Goal: Transaction & Acquisition: Purchase product/service

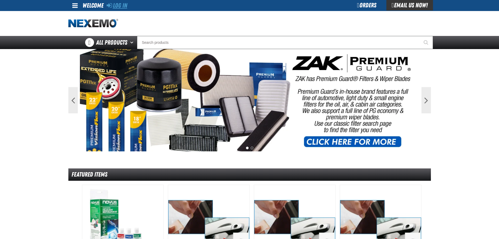
click at [126, 5] on link "Log In" at bounding box center [117, 5] width 21 height 7
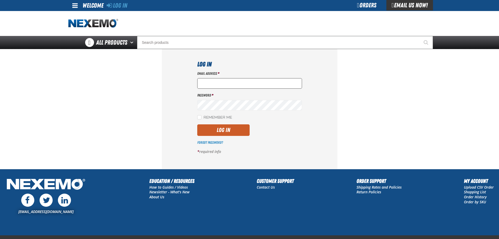
click at [226, 78] on input "Email Address *" at bounding box center [249, 83] width 105 height 10
type input "nfederman@vtaig.com"
click at [249, 76] on div "Email Address * nfederman@vtaig.com" at bounding box center [249, 80] width 105 height 18
click at [249, 85] on input "nfederman@vtaig.com" at bounding box center [249, 83] width 105 height 10
click at [197, 124] on button "Log In" at bounding box center [223, 130] width 52 height 12
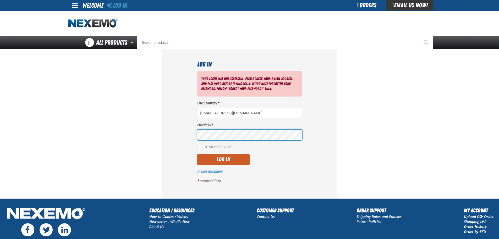
click at [197, 154] on button "Log In" at bounding box center [223, 160] width 52 height 12
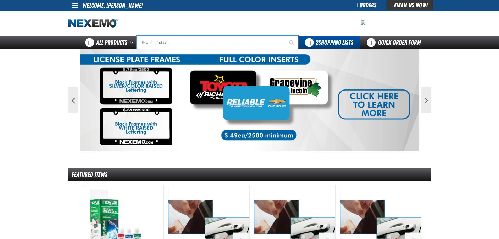
click at [153, 42] on input "Search" at bounding box center [218, 42] width 162 height 13
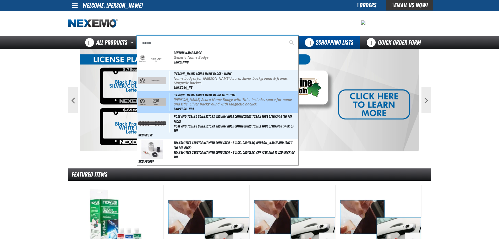
click at [188, 96] on span "[PERSON_NAME] Acura Name Badge with Title" at bounding box center [205, 95] width 62 height 4
type input "[PERSON_NAME] Acura Name Badge with Title"
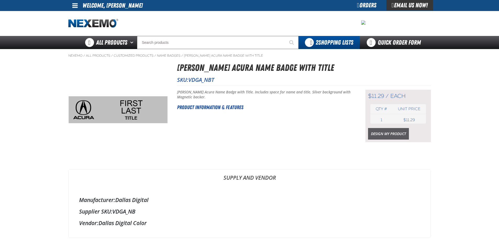
click at [379, 134] on link "Design My Product" at bounding box center [388, 134] width 41 height 12
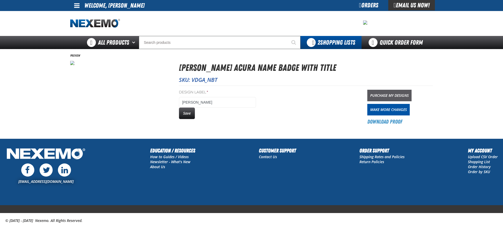
click at [396, 94] on link "Purchase My Designs" at bounding box center [390, 96] width 44 height 12
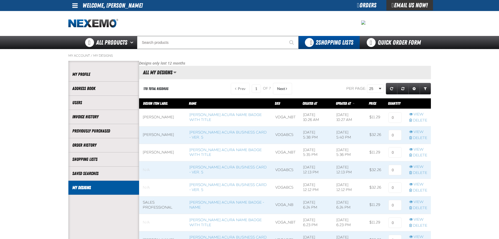
scroll to position [0, 0]
click at [394, 116] on input at bounding box center [395, 117] width 13 height 10
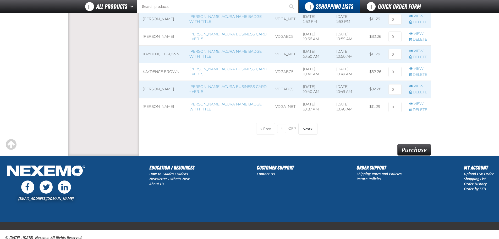
scroll to position [435, 0]
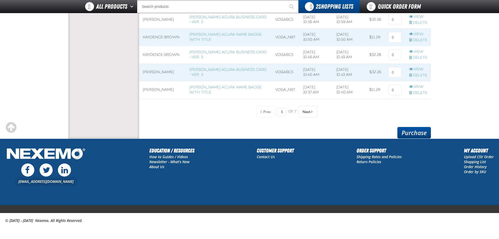
type input "1"
click at [425, 130] on link "Purchase" at bounding box center [415, 133] width 34 height 12
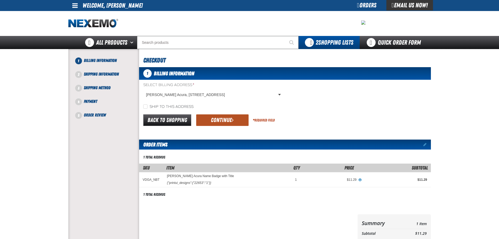
click at [220, 118] on button "Continue" at bounding box center [222, 120] width 52 height 12
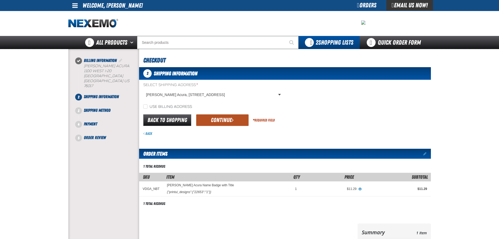
click at [229, 123] on button "Continue" at bounding box center [222, 120] width 52 height 12
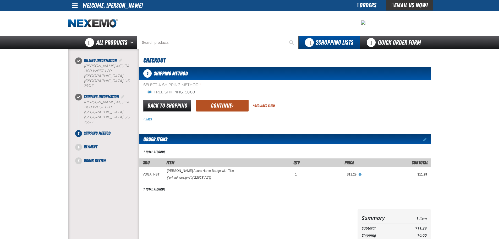
click at [214, 104] on button "Continue" at bounding box center [222, 106] width 52 height 12
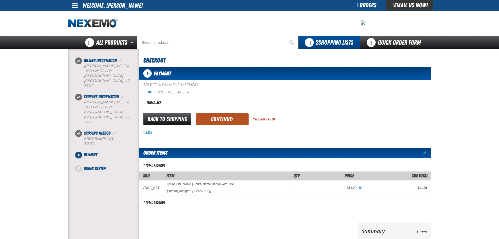
click at [221, 116] on button "Continue" at bounding box center [222, 119] width 52 height 12
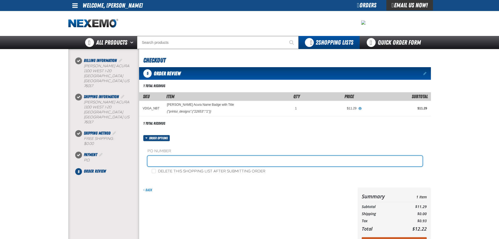
click at [186, 157] on input "text" at bounding box center [285, 161] width 275 height 10
type input "9"
type input "197328"
click at [362, 237] on button "Submit Order" at bounding box center [394, 243] width 65 height 12
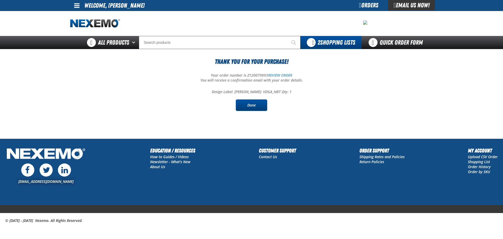
click at [258, 105] on link "Done" at bounding box center [251, 105] width 31 height 12
